Goal: Task Accomplishment & Management: Manage account settings

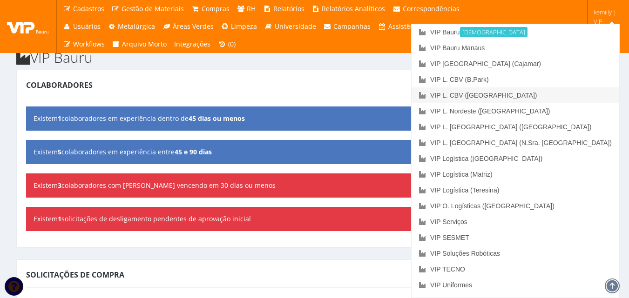
click at [565, 96] on link "VIP L. CBV ([GEOGRAPHIC_DATA])" at bounding box center [516, 96] width 208 height 16
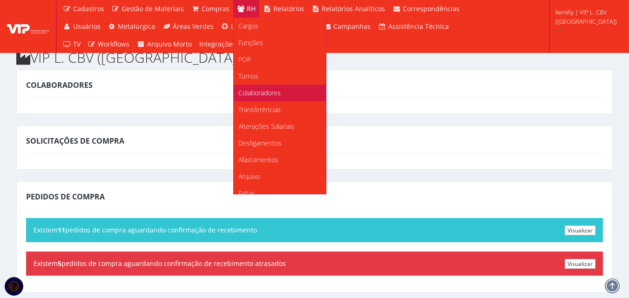
click at [245, 94] on span "Colaboradores" at bounding box center [259, 92] width 42 height 9
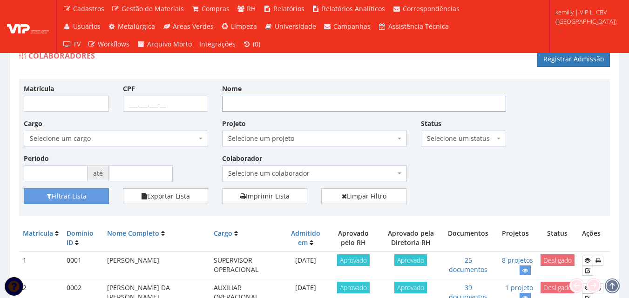
click at [302, 104] on input "Nome" at bounding box center [364, 104] width 284 height 16
type input "cristina"
click at [24, 189] on button "Filtrar Lista" at bounding box center [66, 197] width 85 height 16
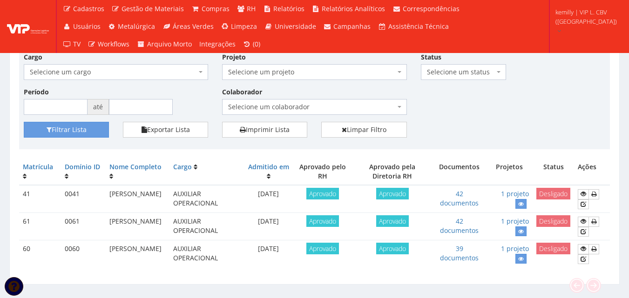
scroll to position [85, 0]
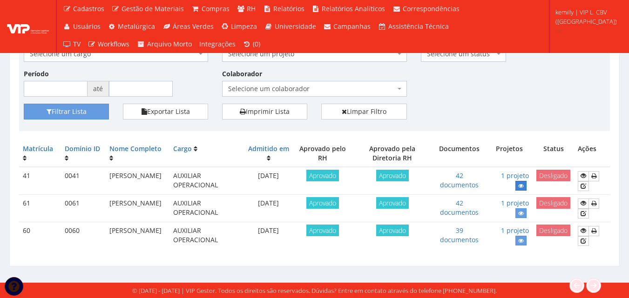
click at [518, 185] on link at bounding box center [520, 186] width 11 height 10
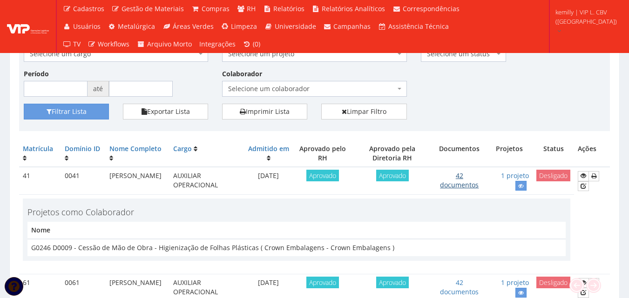
click at [464, 186] on link "42 documentos" at bounding box center [459, 180] width 39 height 18
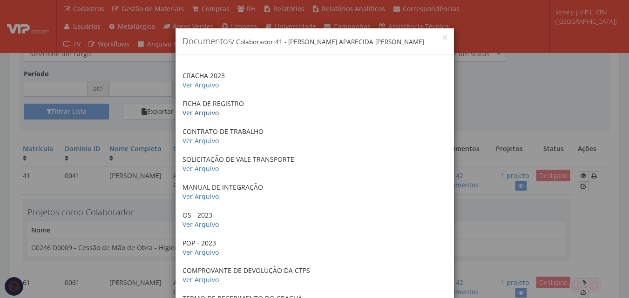
click at [198, 113] on link "Ver Arquivo" at bounding box center [201, 112] width 36 height 9
drag, startPoint x: 511, startPoint y: 105, endPoint x: 542, endPoint y: 61, distance: 53.9
click at [513, 103] on div "× Documentos / Colaborador: 41 - CRISTINA APARECIDA CRAVO PEREIRA CRACHA 2023 V…" at bounding box center [314, 149] width 629 height 298
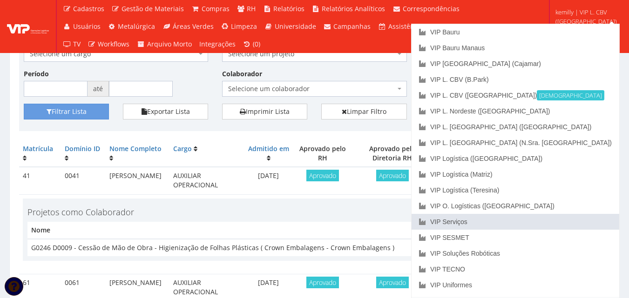
click at [549, 221] on link "VIP Serviços" at bounding box center [516, 222] width 208 height 16
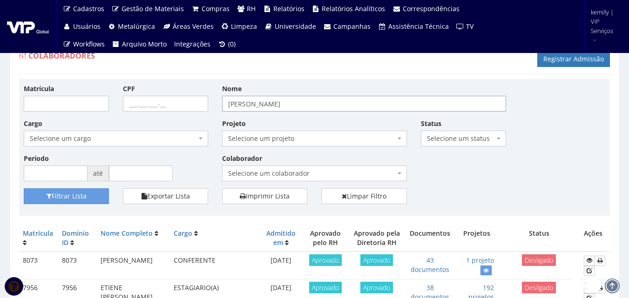
drag, startPoint x: 298, startPoint y: 103, endPoint x: 167, endPoint y: 122, distance: 133.0
click at [167, 122] on div "Matrícula CPF Nome cristina Cargo Selecione um cargo G0610 D0029 - 4110-05 - AG…" at bounding box center [315, 136] width 596 height 105
type input "almir"
click at [24, 189] on button "Filtrar Lista" at bounding box center [66, 197] width 85 height 16
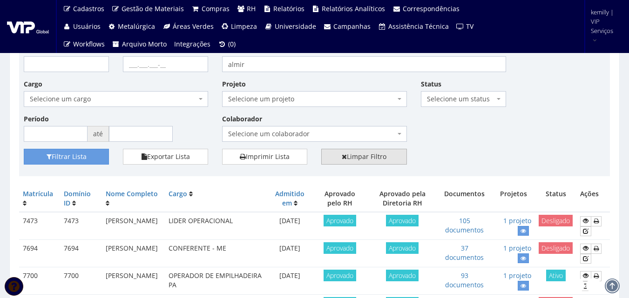
scroll to position [93, 0]
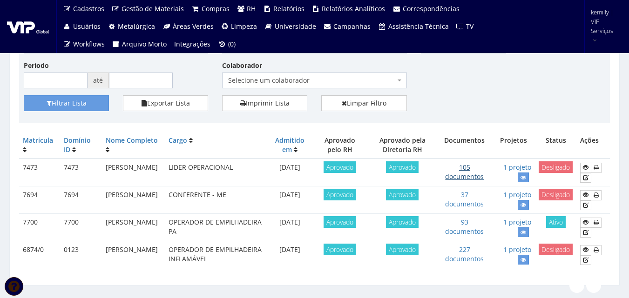
click at [461, 177] on link "105 documentos" at bounding box center [464, 172] width 39 height 18
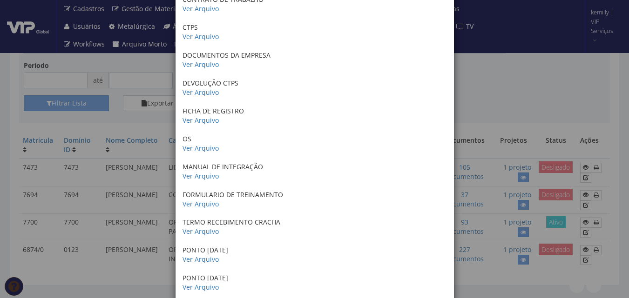
scroll to position [931, 0]
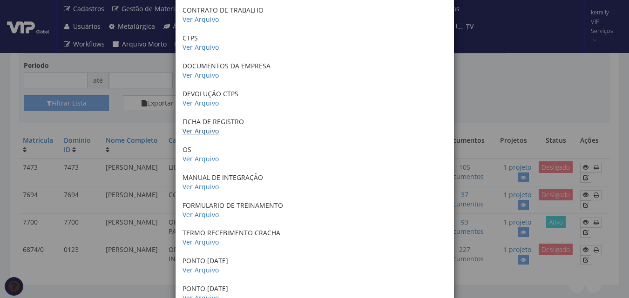
click at [194, 131] on link "Ver Arquivo" at bounding box center [201, 131] width 36 height 9
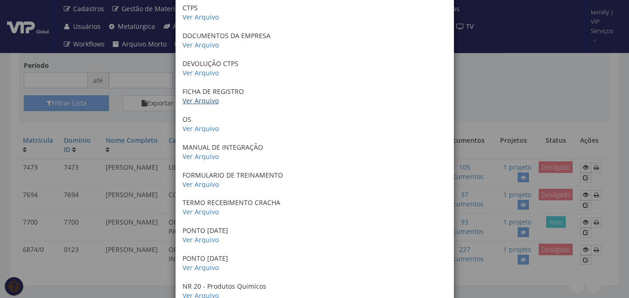
scroll to position [978, 0]
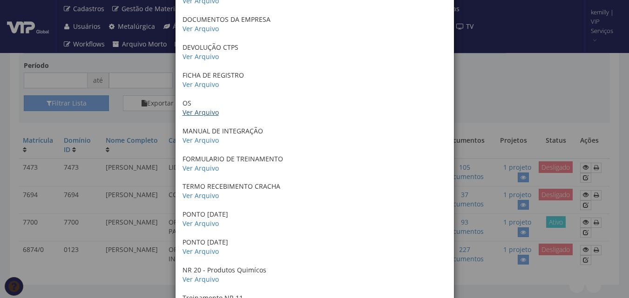
click at [183, 112] on link "Ver Arquivo" at bounding box center [201, 112] width 36 height 9
click at [488, 117] on div "× Documentos / Colaborador: 7473 - ALMIR RODRIGUES DOS SANTOS PONTO NOVEMBRO 20…" at bounding box center [314, 149] width 629 height 298
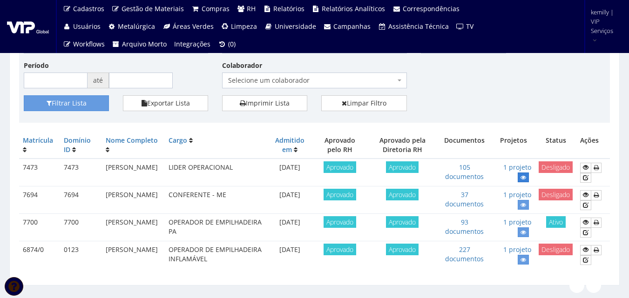
click at [526, 177] on icon at bounding box center [524, 178] width 6 height 7
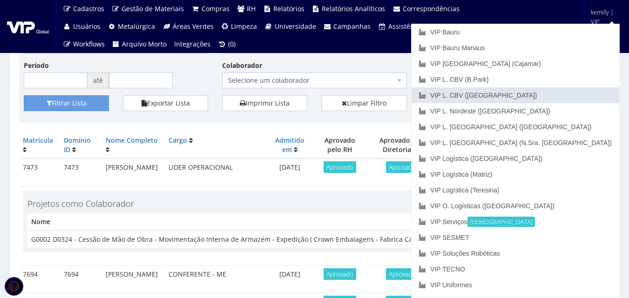
click at [563, 96] on link "VIP L. CBV ([GEOGRAPHIC_DATA])" at bounding box center [516, 96] width 208 height 16
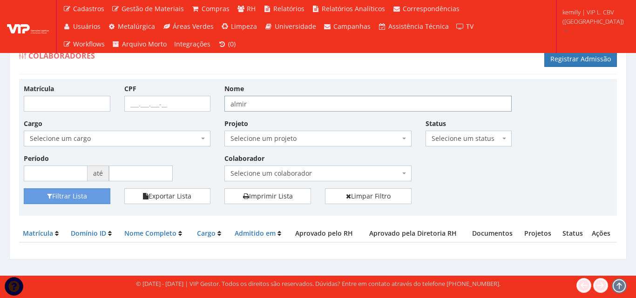
drag, startPoint x: 268, startPoint y: 103, endPoint x: 202, endPoint y: 106, distance: 65.7
click at [202, 106] on div "Matrícula CPF Nome almir Cargo Selecione um cargo G1537 D0029 - 4110-05 - AGENT…" at bounding box center [318, 136] width 603 height 105
type input "[PERSON_NAME]"
click at [24, 189] on button "Filtrar Lista" at bounding box center [67, 197] width 87 height 16
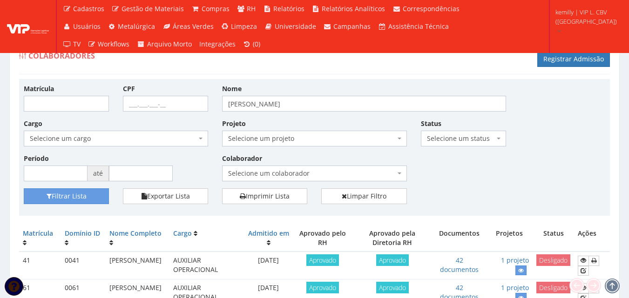
scroll to position [47, 0]
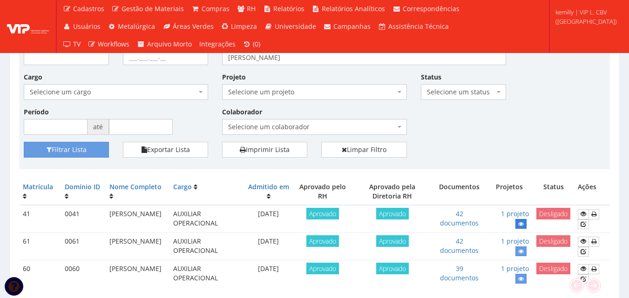
click at [526, 223] on link at bounding box center [520, 224] width 11 height 10
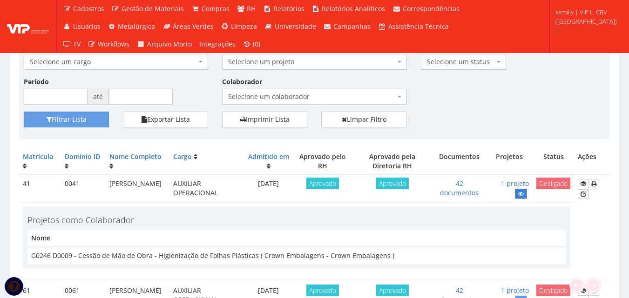
scroll to position [93, 0]
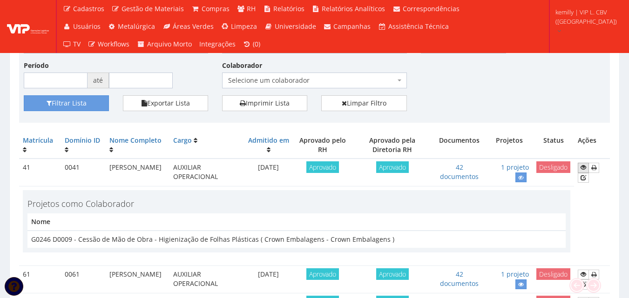
click at [585, 169] on icon at bounding box center [584, 167] width 6 height 7
click at [460, 177] on link "42 documentos" at bounding box center [459, 172] width 39 height 18
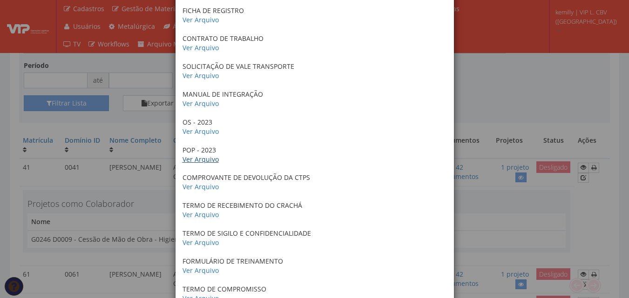
click at [183, 160] on link "Ver Arquivo" at bounding box center [201, 159] width 36 height 9
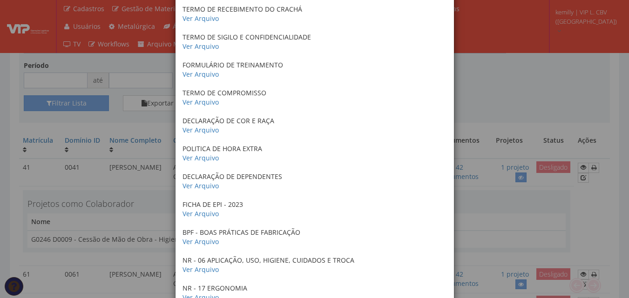
scroll to position [206, 0]
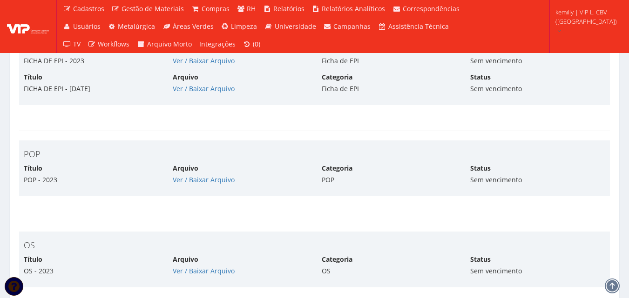
scroll to position [3166, 0]
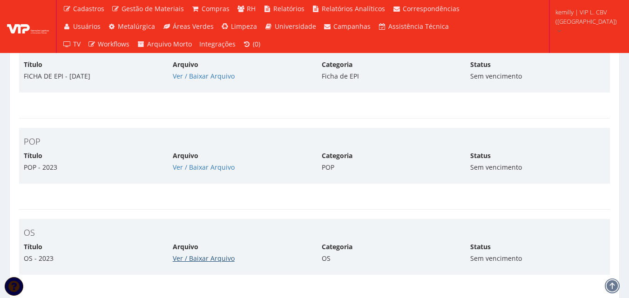
click at [183, 254] on link "Ver / Baixar Arquivo" at bounding box center [204, 258] width 62 height 9
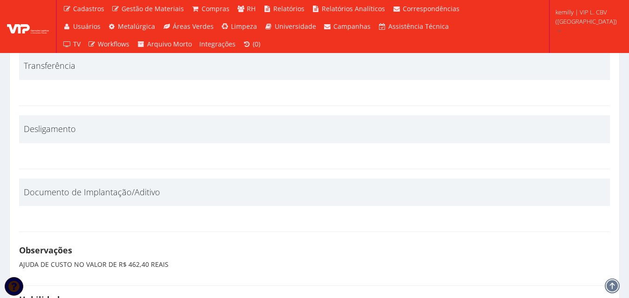
drag, startPoint x: 229, startPoint y: 189, endPoint x: 226, endPoint y: 177, distance: 11.9
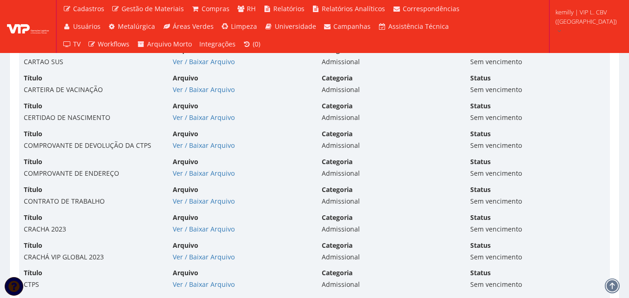
scroll to position [2160, 0]
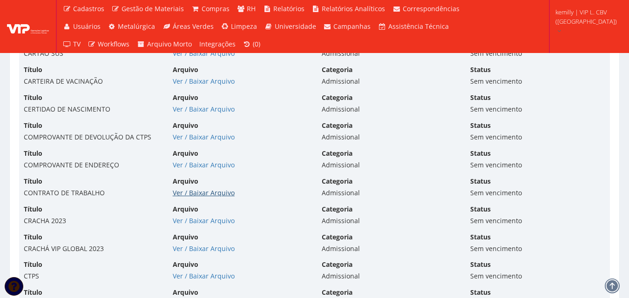
click at [194, 189] on link "Ver / Baixar Arquivo" at bounding box center [204, 193] width 62 height 9
